Goal: Find specific page/section: Find specific page/section

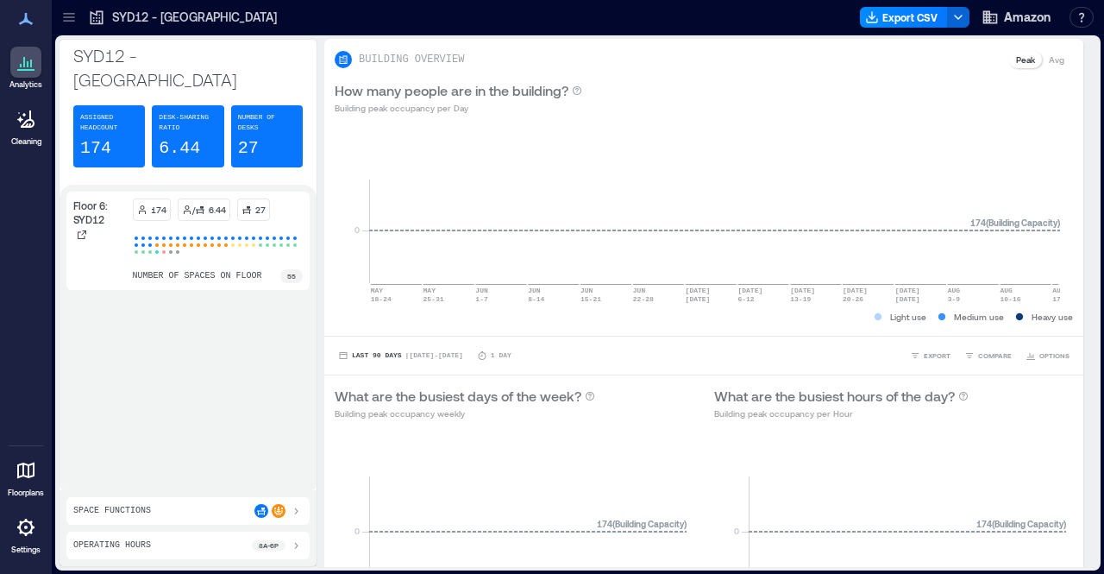
click at [64, 18] on icon at bounding box center [68, 17] width 17 height 17
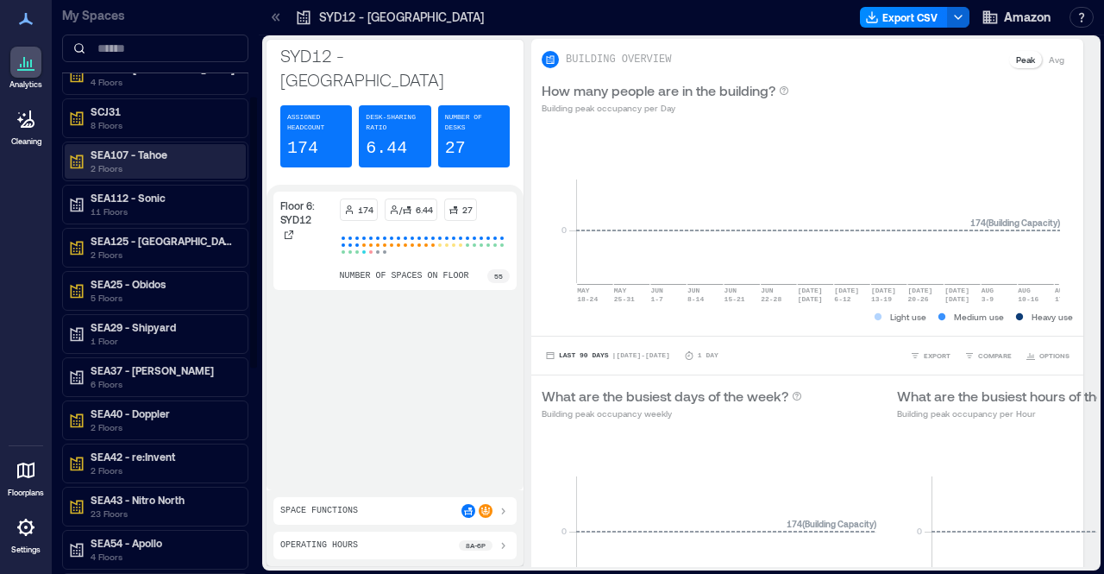
scroll to position [202, 0]
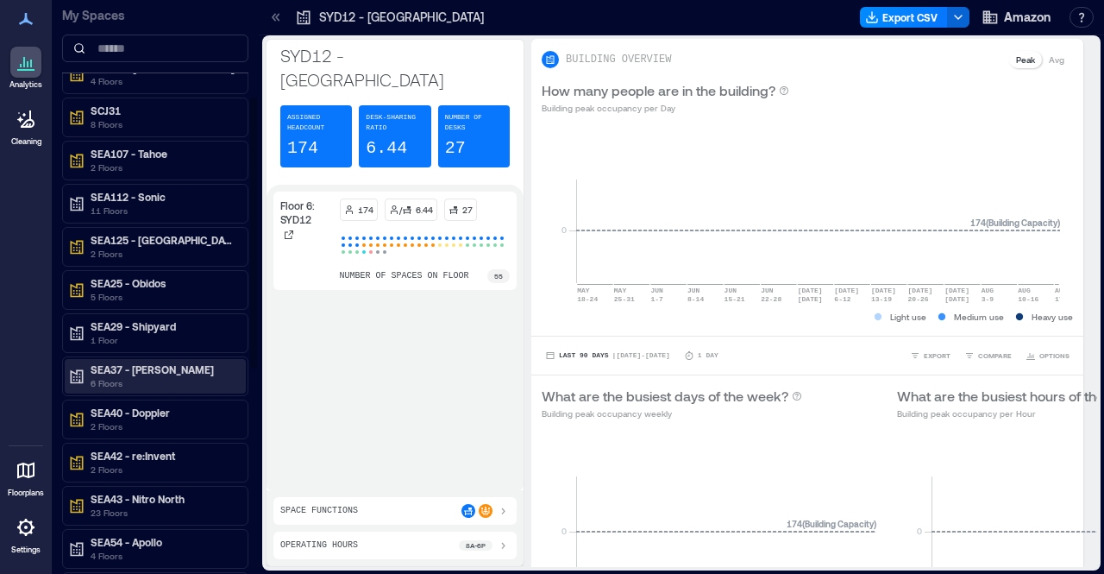
click at [136, 364] on p "SEA37 - [PERSON_NAME]" at bounding box center [163, 369] width 145 height 14
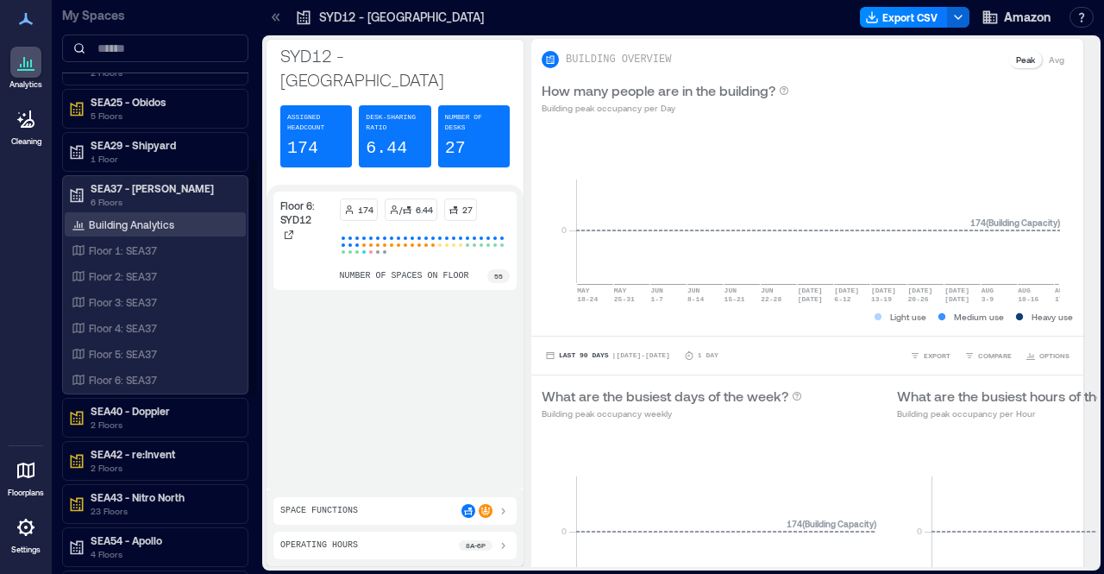
scroll to position [394, 0]
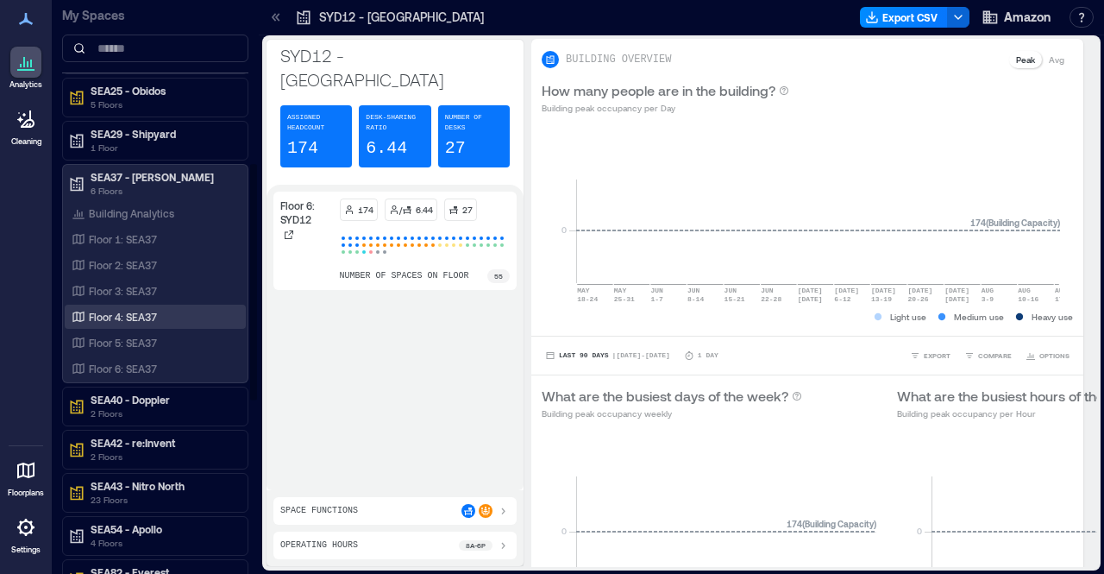
click at [136, 311] on p "Floor 4: SEA37" at bounding box center [123, 317] width 68 height 14
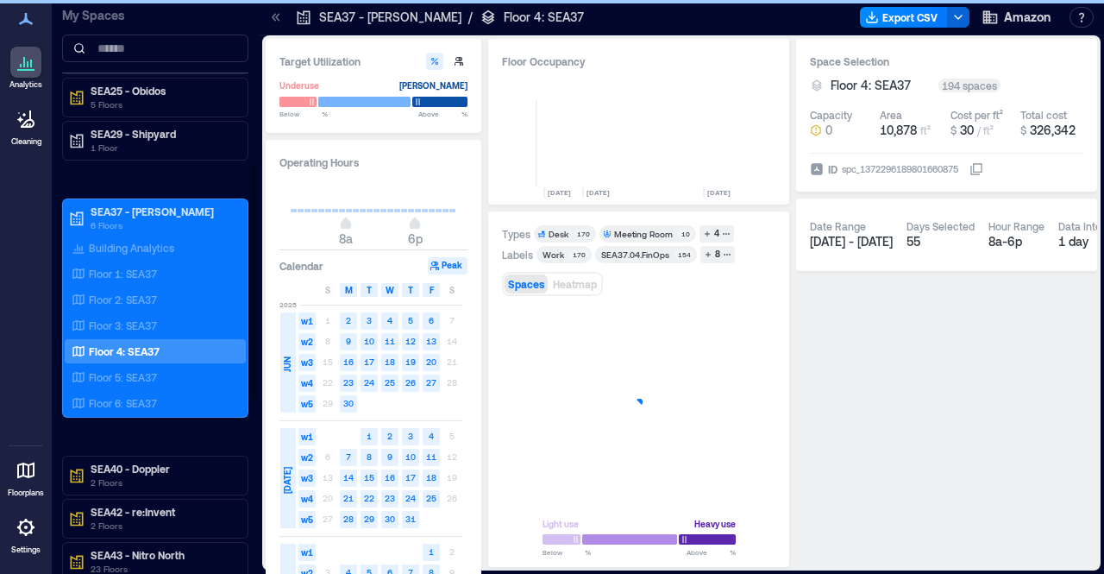
scroll to position [0, 611]
click at [116, 370] on p "Floor 5: SEA37" at bounding box center [123, 377] width 68 height 14
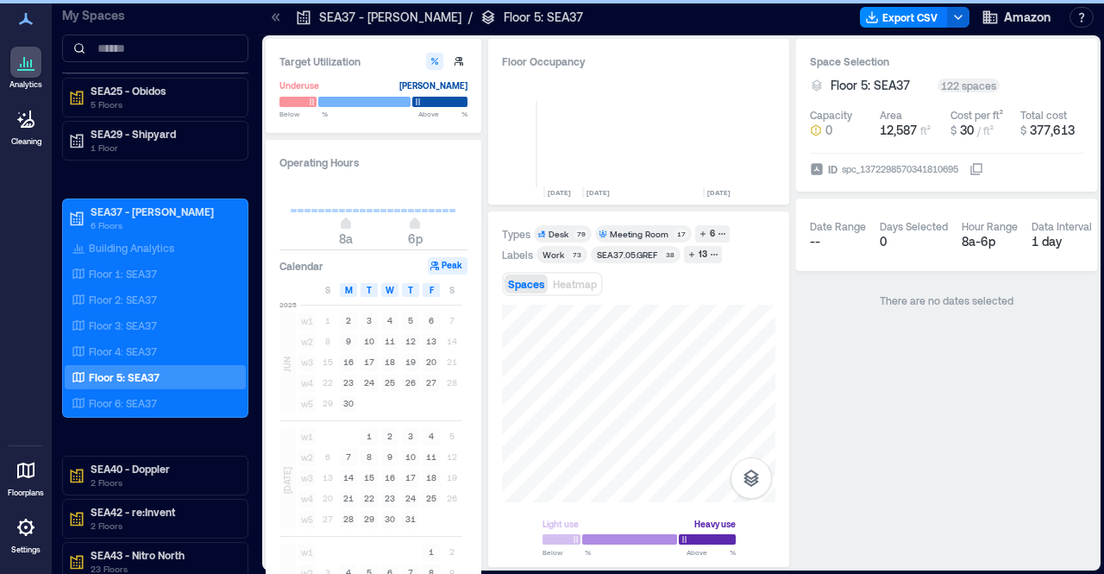
scroll to position [0, 664]
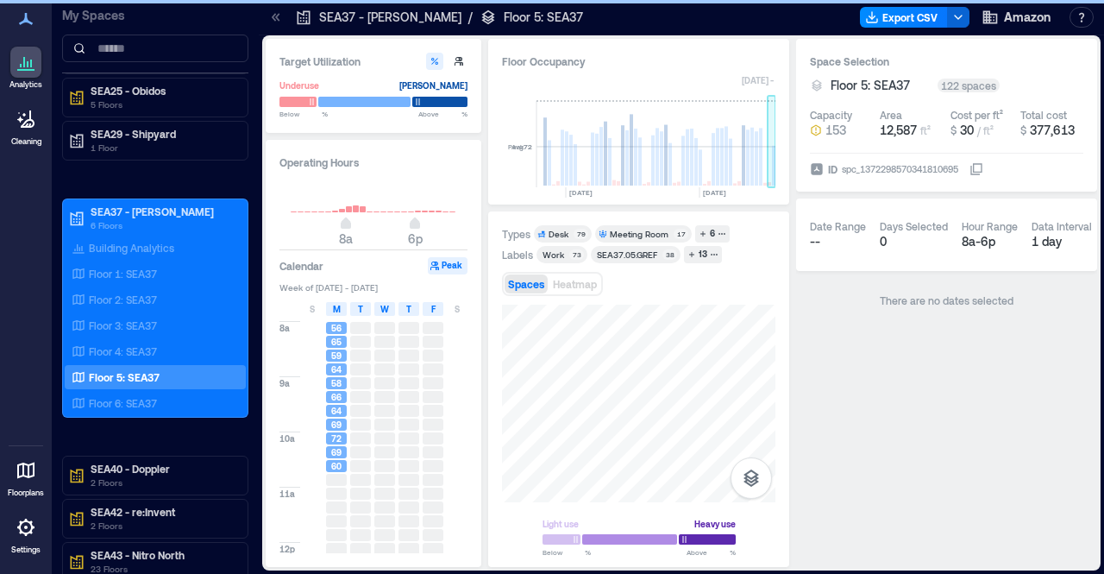
click at [773, 157] on rect at bounding box center [773, 166] width 3 height 40
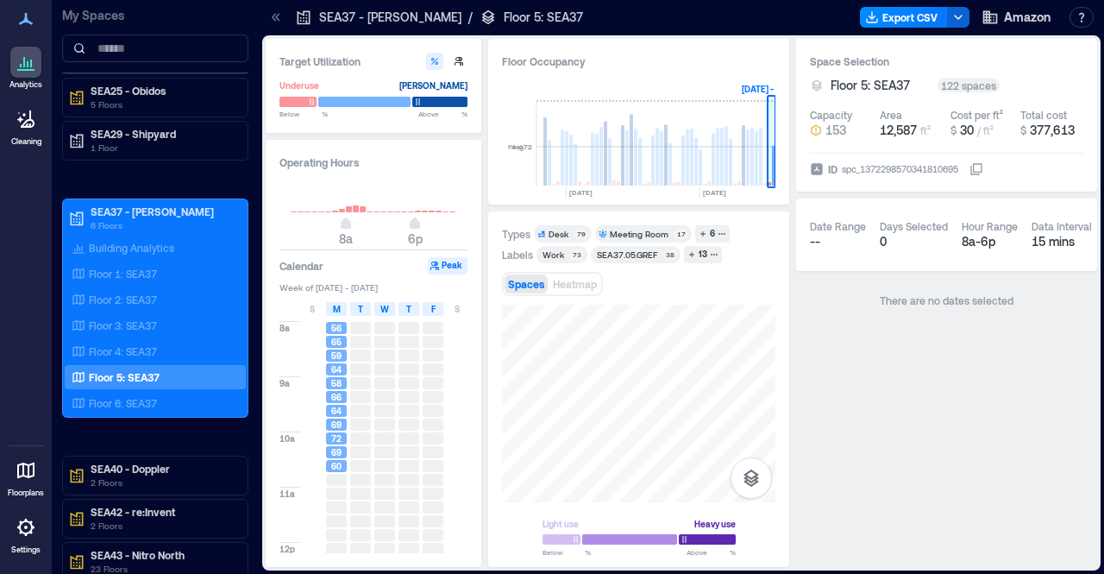
click at [773, 157] on rect at bounding box center [773, 166] width 3 height 40
click at [114, 344] on p "Floor 4: SEA37" at bounding box center [123, 351] width 68 height 14
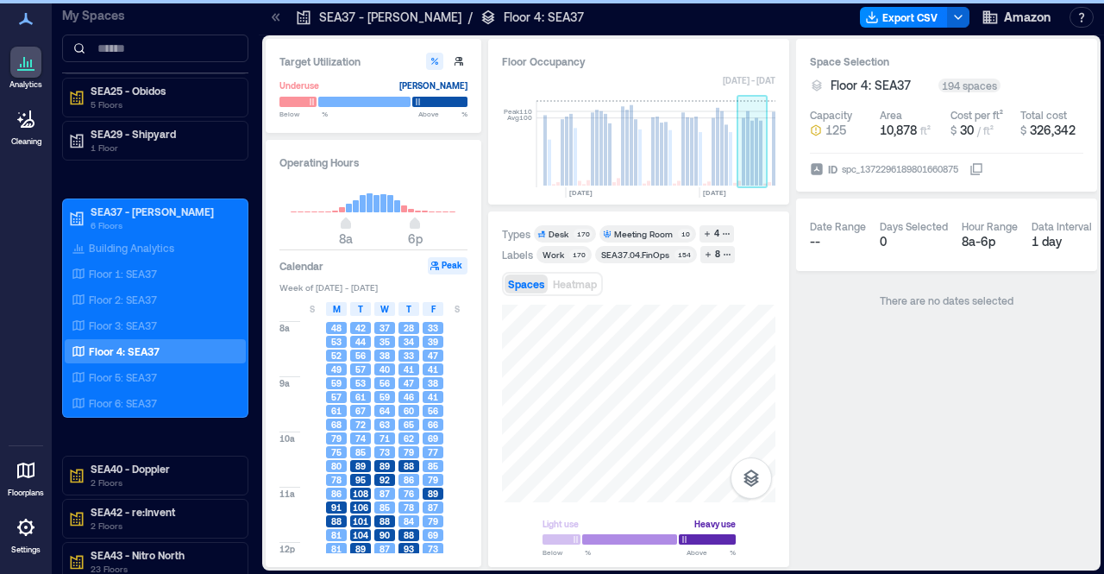
click at [750, 158] on rect at bounding box center [751, 153] width 3 height 65
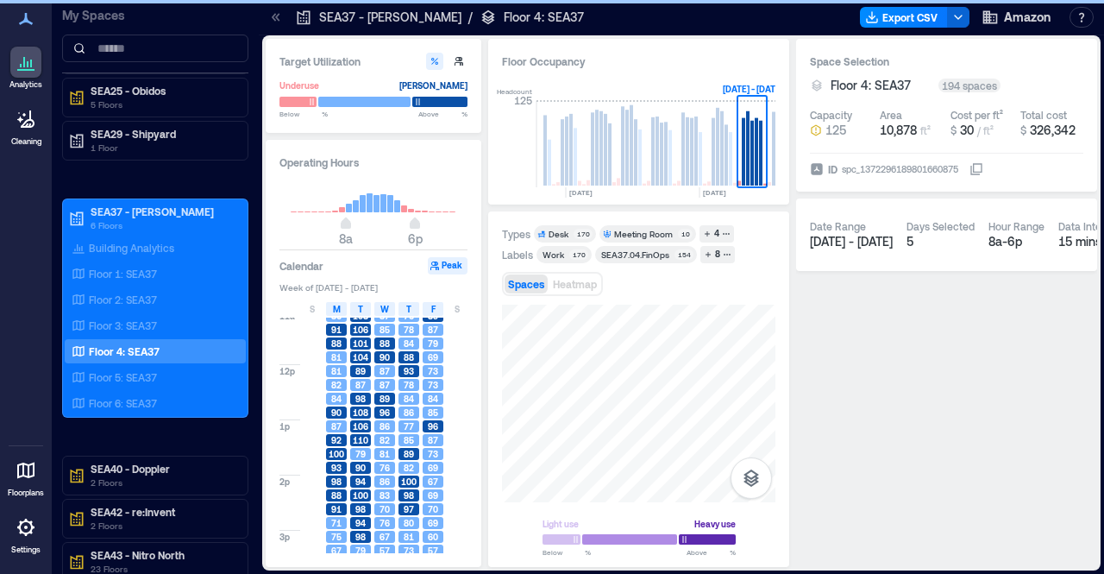
scroll to position [180, 0]
click at [98, 368] on div "Floor 5: SEA37" at bounding box center [151, 376] width 167 height 17
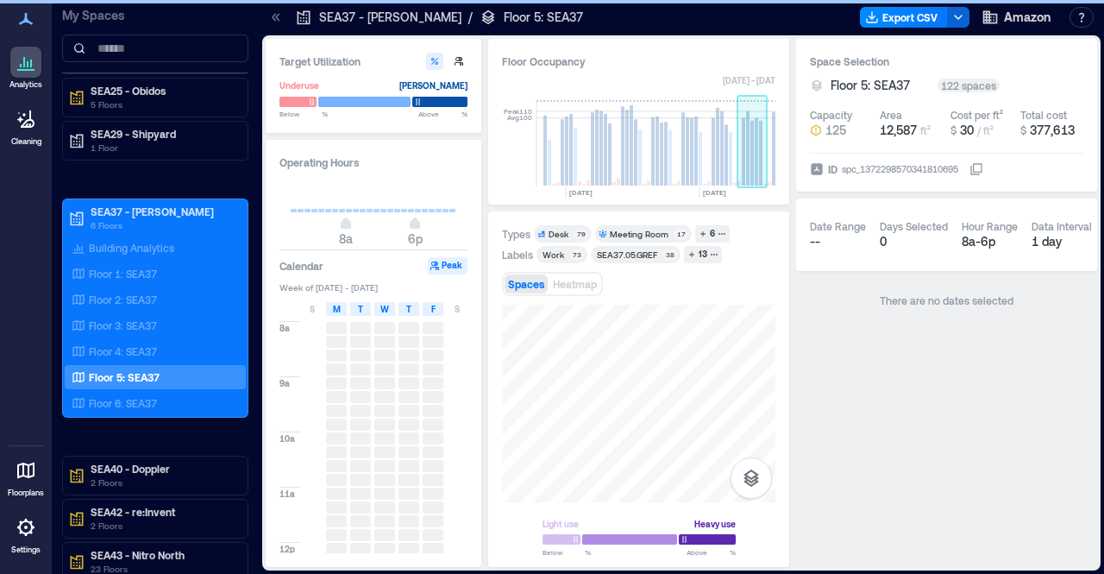
click at [747, 138] on rect at bounding box center [747, 148] width 3 height 74
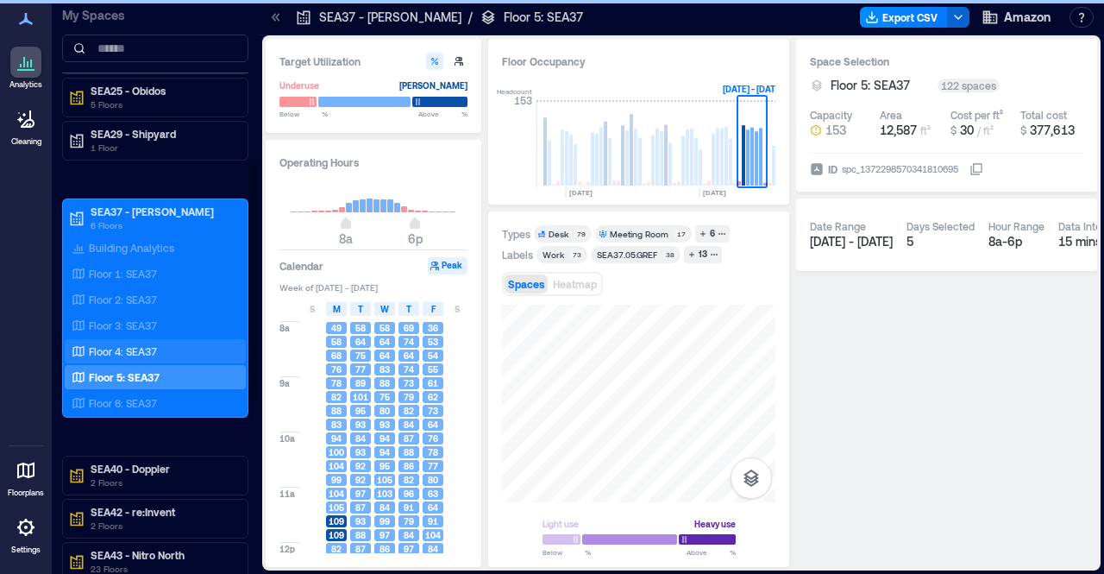
click at [119, 344] on p "Floor 4: SEA37" at bounding box center [123, 351] width 68 height 14
